Goal: Task Accomplishment & Management: Complete application form

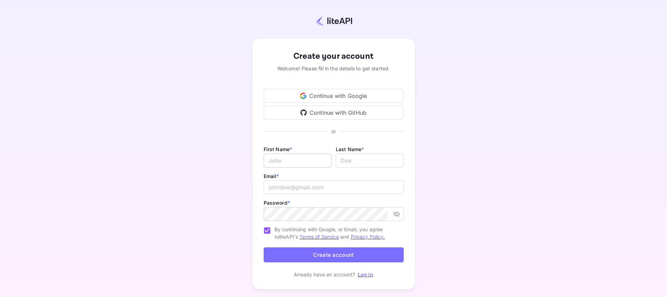
click at [320, 161] on input "Email *" at bounding box center [298, 161] width 68 height 14
click at [329, 93] on div "Continue with Google" at bounding box center [334, 96] width 140 height 14
click at [307, 161] on input "Email *" at bounding box center [298, 161] width 68 height 14
type input "[PERSON_NAME]"
type input "f"
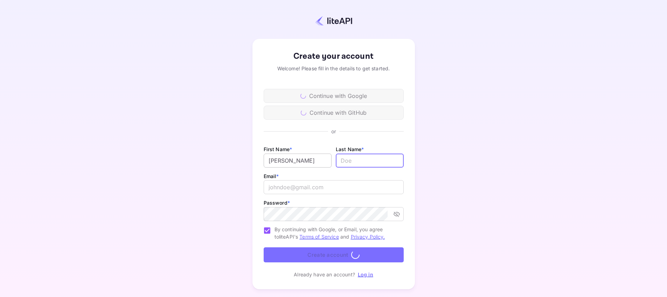
type input "f"
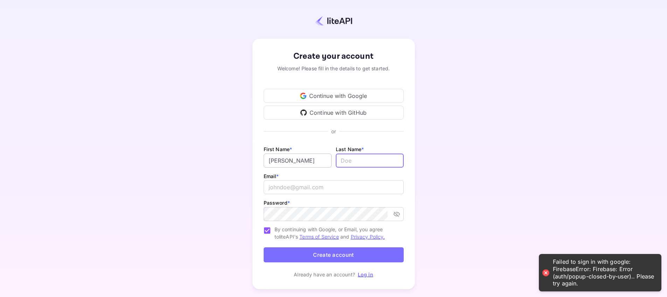
type input "f"
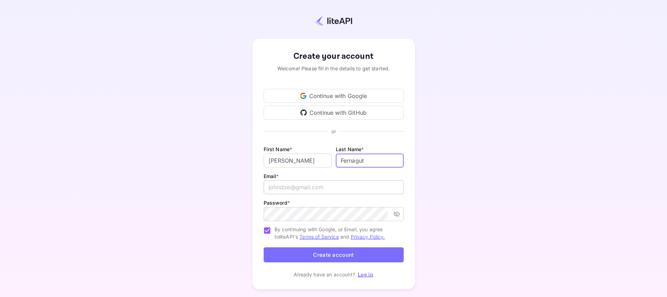
type input "Fernagut"
click at [298, 186] on input "email" at bounding box center [334, 187] width 140 height 14
type input "[EMAIL_ADDRESS][DOMAIN_NAME]"
click at [397, 215] on icon "toggle password visibility" at bounding box center [396, 214] width 7 height 7
click at [396, 215] on icon "toggle password visibility" at bounding box center [396, 214] width 7 height 7
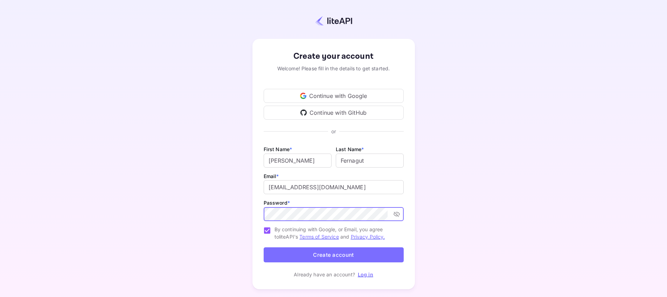
click at [397, 216] on icon "toggle password visibility" at bounding box center [396, 214] width 6 height 5
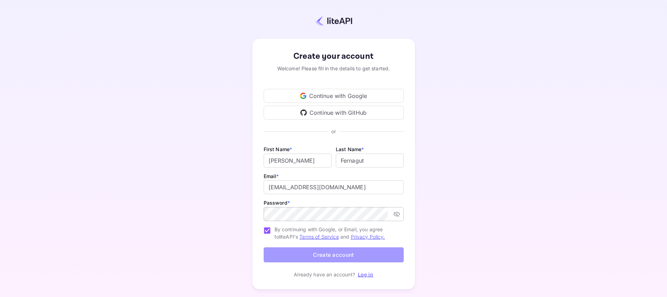
click at [344, 259] on button "Create account" at bounding box center [334, 255] width 140 height 15
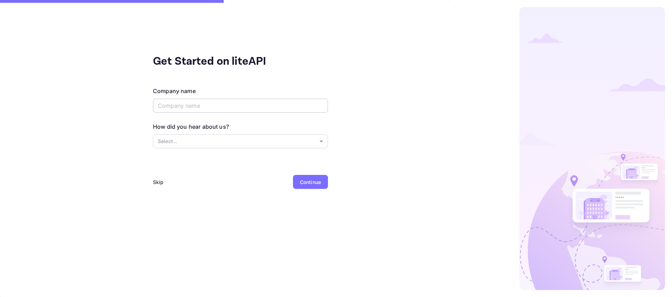
click at [224, 106] on input "text" at bounding box center [240, 106] width 175 height 14
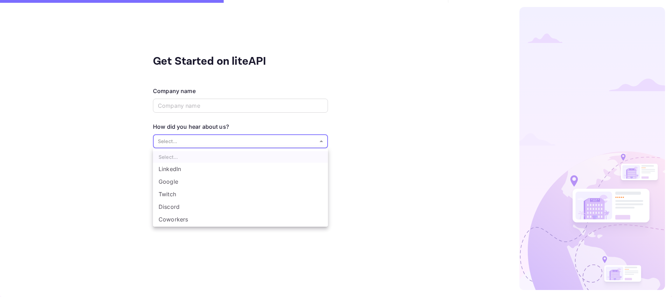
click at [222, 140] on body "Signing in with google... Get Started on liteAPI Company name ​ How did you hea…" at bounding box center [336, 148] width 672 height 297
click at [173, 224] on li "Other..." at bounding box center [240, 220] width 175 height 13
type input "Other..."
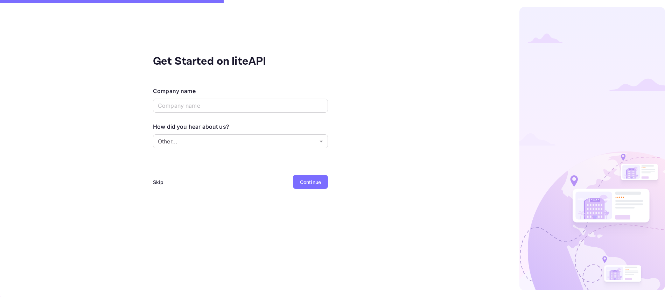
click at [311, 184] on div "Continue" at bounding box center [310, 182] width 21 height 7
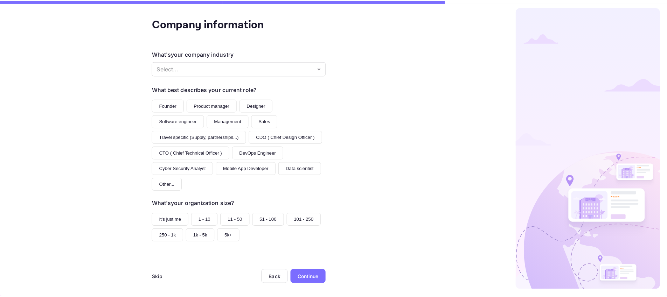
scroll to position [41, 0]
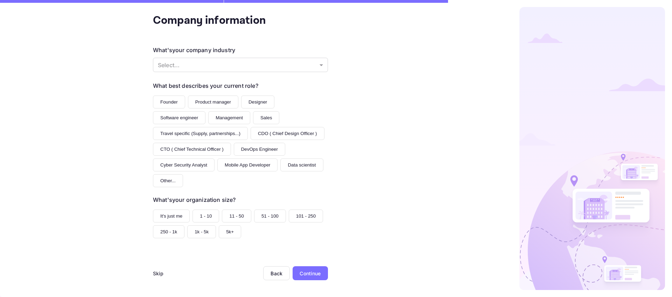
click at [313, 271] on div "Continue" at bounding box center [310, 273] width 21 height 7
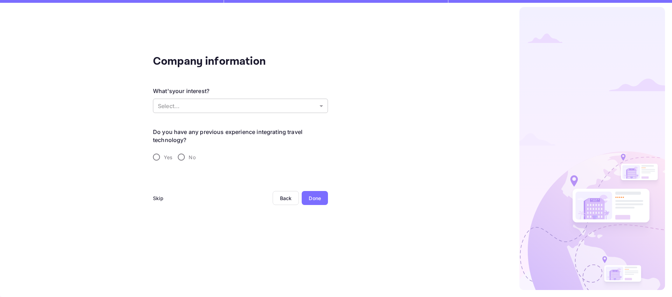
click at [295, 109] on body "Signing in with google... Company information What's your interest? Select... ​…" at bounding box center [336, 148] width 672 height 297
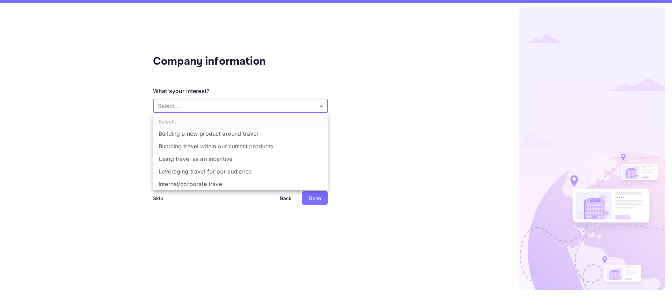
click at [378, 143] on div at bounding box center [336, 148] width 672 height 297
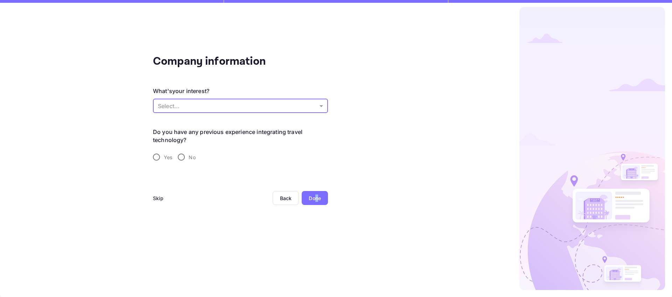
click at [316, 197] on div "Done" at bounding box center [315, 198] width 12 height 7
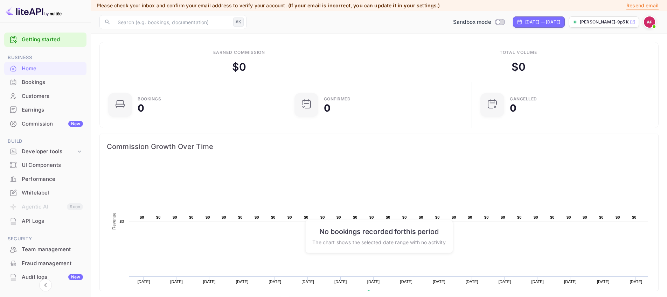
click at [439, 56] on div "Total volume $ 0" at bounding box center [518, 62] width 279 height 40
click at [46, 124] on div "Commission New" at bounding box center [52, 124] width 61 height 8
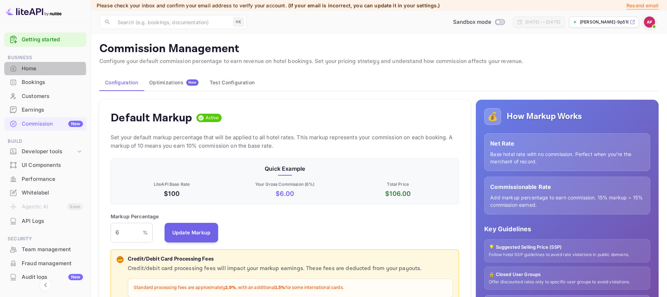
click at [23, 70] on div "Home" at bounding box center [52, 69] width 61 height 8
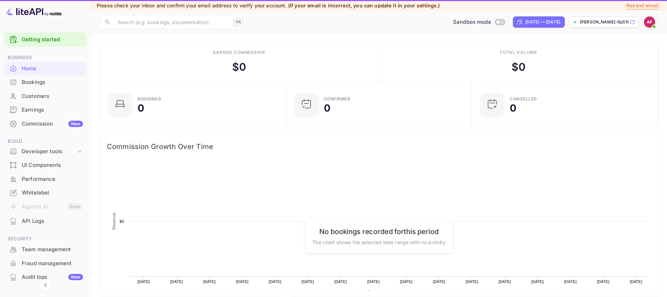
scroll to position [109, 176]
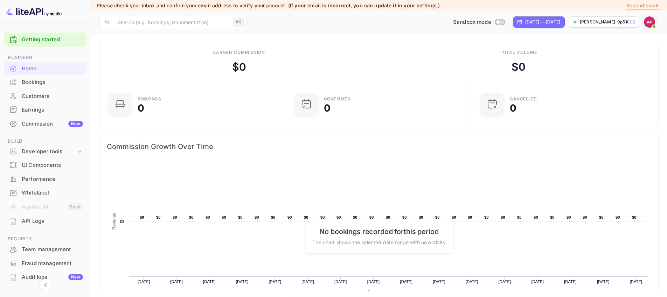
click at [53, 78] on div "Bookings" at bounding box center [45, 83] width 82 height 14
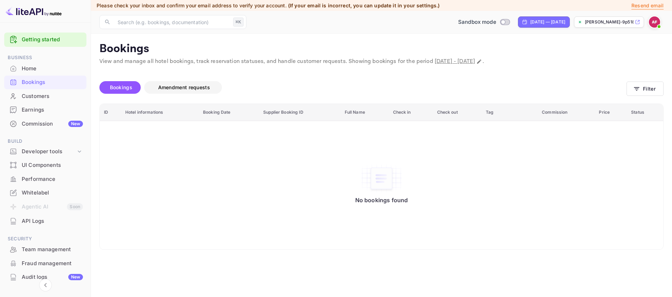
click at [193, 88] on span "Amendment requests" at bounding box center [184, 87] width 52 height 6
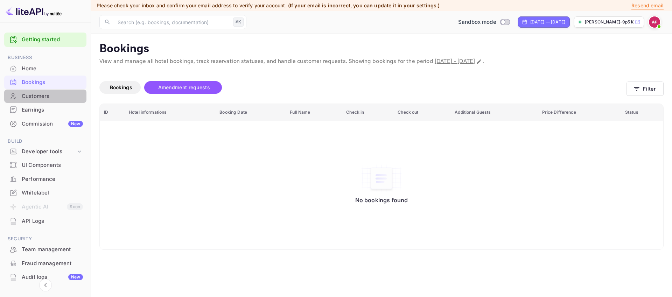
click at [47, 94] on div "Customers" at bounding box center [52, 96] width 61 height 8
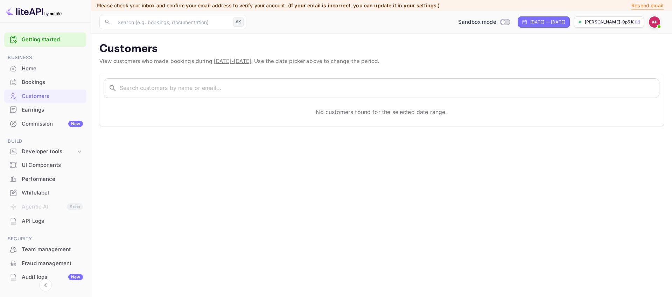
click at [49, 106] on div "Earnings" at bounding box center [52, 110] width 61 height 8
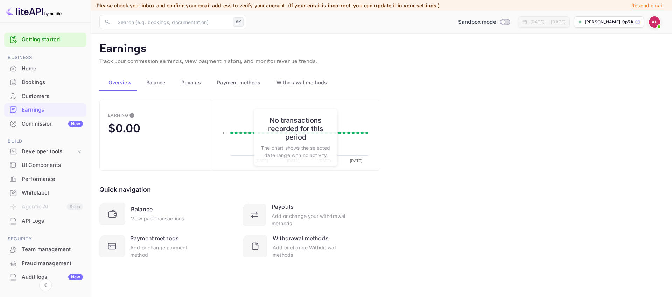
click at [43, 70] on div "Home" at bounding box center [52, 69] width 61 height 8
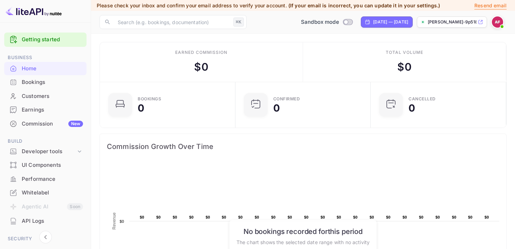
scroll to position [114, 131]
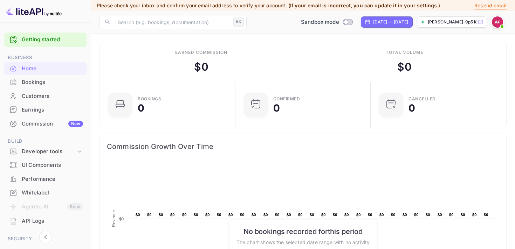
click at [38, 85] on div "Bookings" at bounding box center [52, 82] width 61 height 8
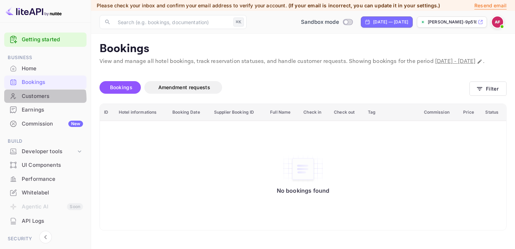
click at [39, 99] on div "Customers" at bounding box center [52, 96] width 61 height 8
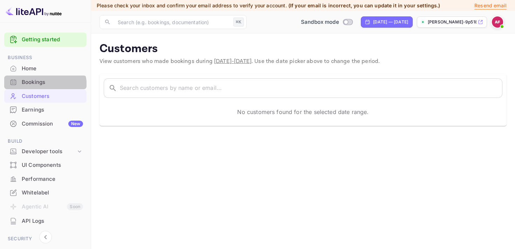
click at [39, 87] on div "Bookings" at bounding box center [45, 83] width 82 height 14
